Goal: Information Seeking & Learning: Find specific fact

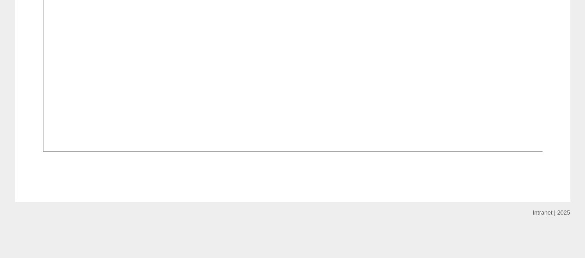
scroll to position [8676, 0]
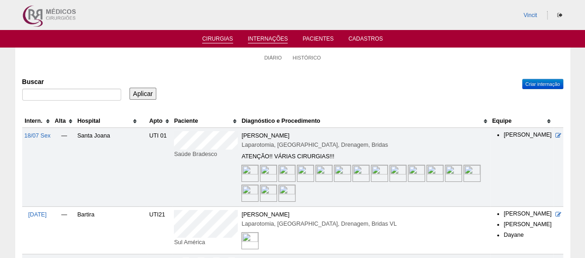
click at [231, 41] on link "Cirurgias" at bounding box center [217, 40] width 31 height 8
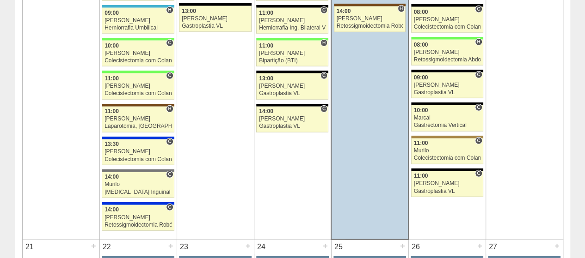
scroll to position [1169, 0]
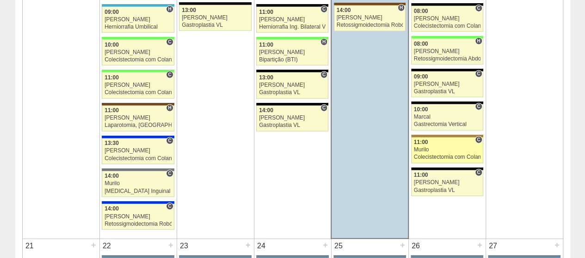
click at [457, 154] on div "Colecistectomia com Colangiografia VL" at bounding box center [447, 157] width 67 height 6
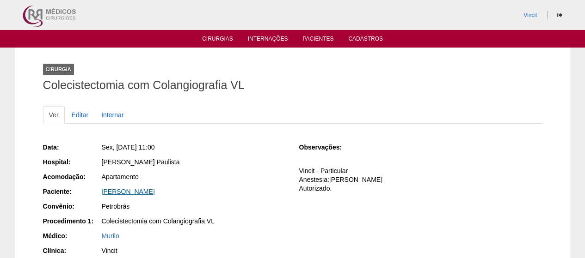
click at [155, 192] on link "LINCOLN SHIODIRO ISHIKAWA" at bounding box center [128, 191] width 53 height 7
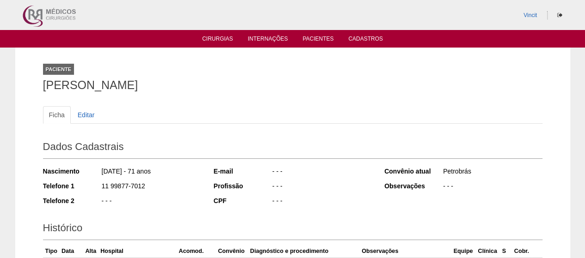
drag, startPoint x: 231, startPoint y: 87, endPoint x: 36, endPoint y: 75, distance: 195.3
click at [36, 75] on div "Paciente [PERSON_NAME] Ficha Editar Dados Cadastrais Nascimento [DATE] - 71 ano…" at bounding box center [292, 182] width 513 height 269
copy h1 "[PERSON_NAME]"
click at [218, 39] on link "Cirurgias" at bounding box center [217, 40] width 31 height 8
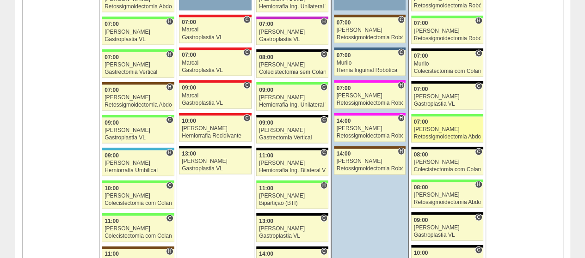
scroll to position [1024, 0]
